Goal: Information Seeking & Learning: Learn about a topic

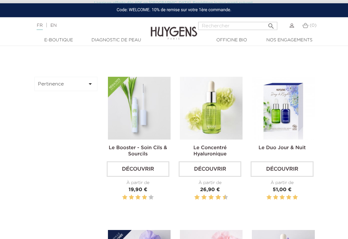
scroll to position [157, 0]
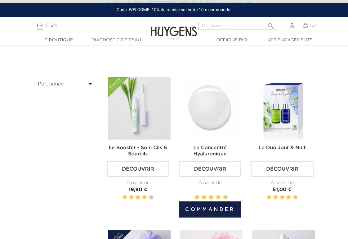
click at [216, 176] on link "Découvrir" at bounding box center [210, 169] width 63 height 16
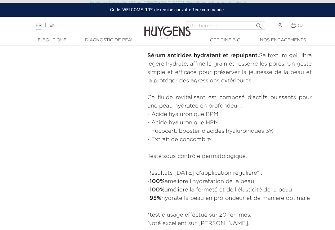
scroll to position [274, 0]
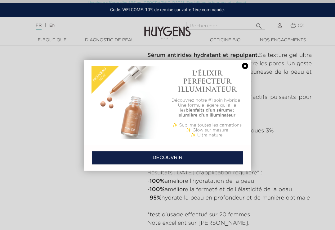
click at [247, 69] on link at bounding box center [245, 66] width 9 height 7
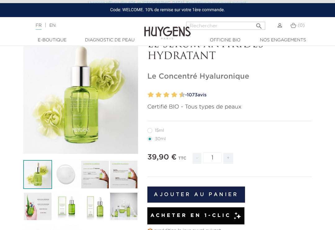
scroll to position [0, 0]
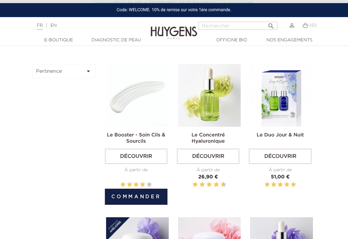
click at [142, 161] on link "Découvrir" at bounding box center [136, 156] width 63 height 16
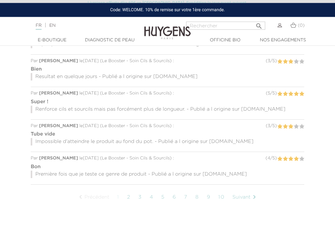
scroll to position [553, 0]
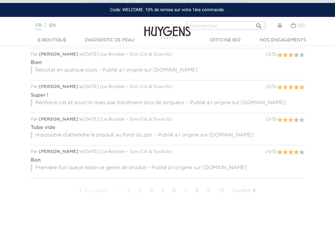
click at [247, 189] on link "Suivant " at bounding box center [245, 191] width 32 height 16
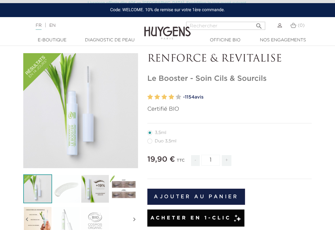
scroll to position [23, 0]
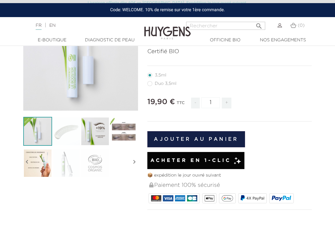
scroll to position [84, 0]
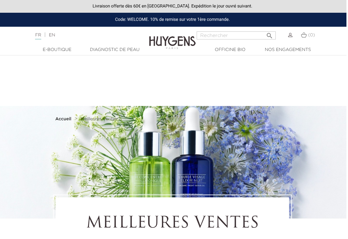
scroll to position [0, 2]
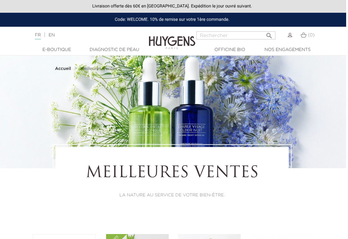
click at [241, 34] on input "Rechercher" at bounding box center [236, 35] width 79 height 8
type input "Effacer de rides"
click at [268, 34] on button " Rechercher" at bounding box center [269, 34] width 11 height 8
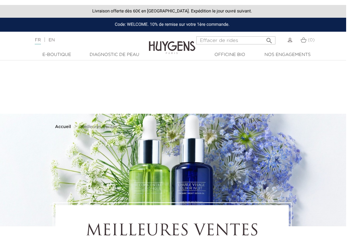
scroll to position [0, 2]
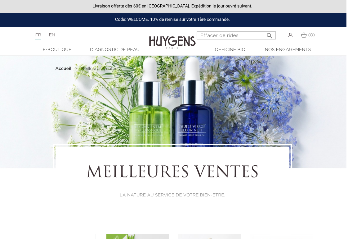
click at [234, 33] on input "Effacer de rides" at bounding box center [236, 35] width 79 height 8
type input "E"
type input "Anti rides"
click at [268, 34] on button " Rechercher" at bounding box center [269, 34] width 11 height 8
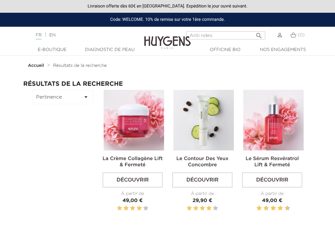
click at [230, 37] on input "Anti rides" at bounding box center [225, 35] width 79 height 8
type input "A"
type input "Rides bouche"
click at [258, 34] on button " Rechercher" at bounding box center [259, 34] width 11 height 8
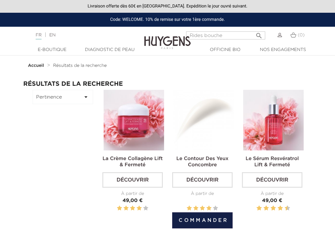
click at [206, 177] on link "Découvrir" at bounding box center [202, 180] width 61 height 16
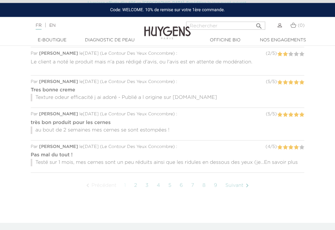
scroll to position [651, 0]
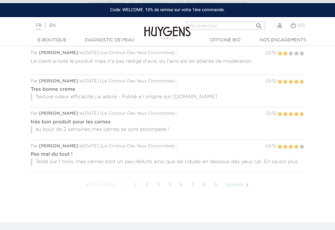
click at [243, 191] on link "Suivant " at bounding box center [239, 185] width 32 height 16
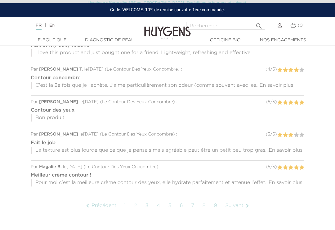
scroll to position [644, 0]
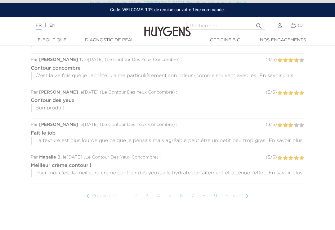
click at [248, 194] on icon "" at bounding box center [247, 195] width 7 height 7
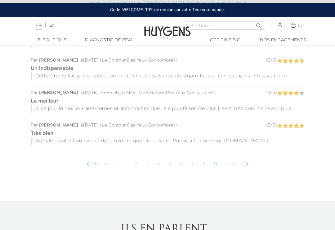
scroll to position [681, 0]
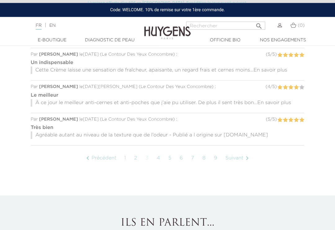
click at [247, 159] on icon "" at bounding box center [247, 158] width 7 height 7
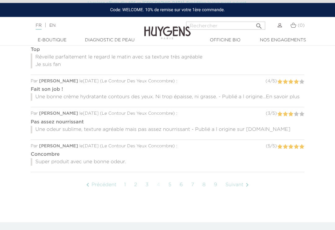
scroll to position [663, 0]
